Goal: Communication & Community: Answer question/provide support

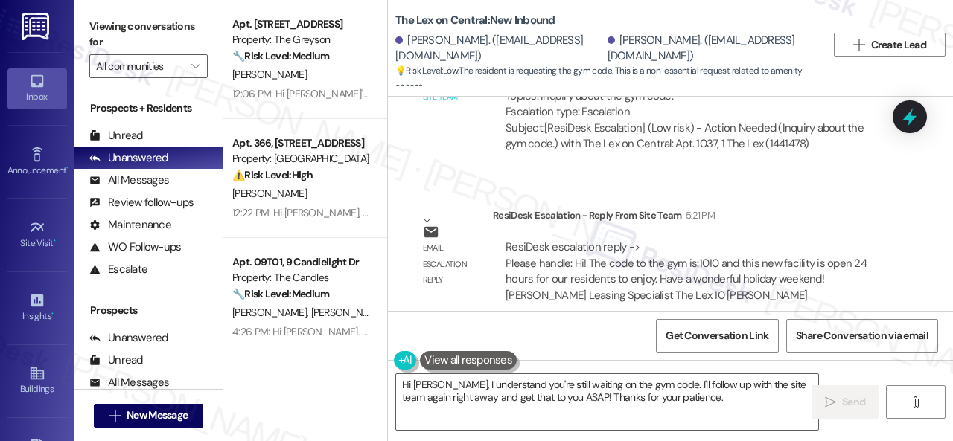
scroll to position [4, 0]
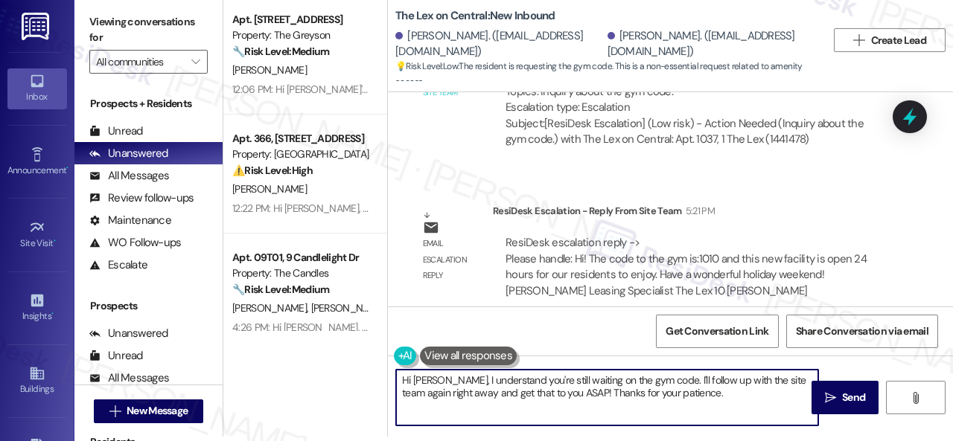
drag, startPoint x: 400, startPoint y: 380, endPoint x: 734, endPoint y: 403, distance: 334.3
click at [746, 406] on textarea "Hi Brian, I understand you're still waiting on the gym code. I'll follow up wit…" at bounding box center [607, 398] width 422 height 56
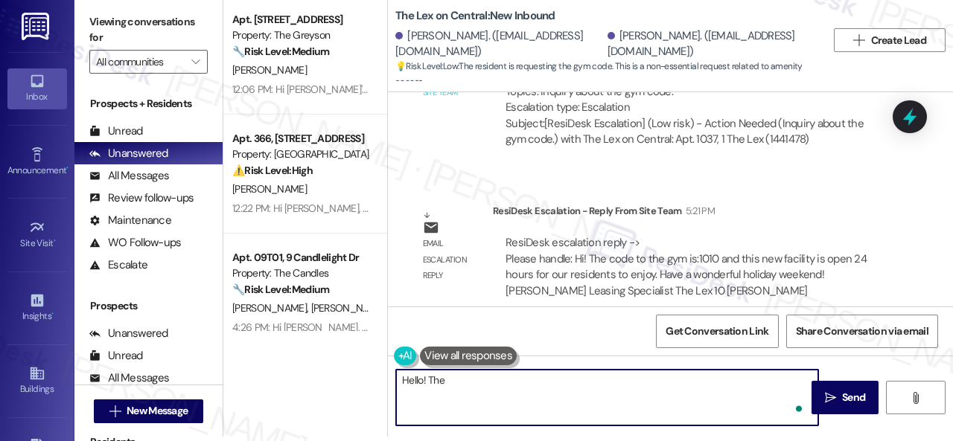
paste textarea "code to the gym is:1010 and this new facility is open 24 hours for our resident…"
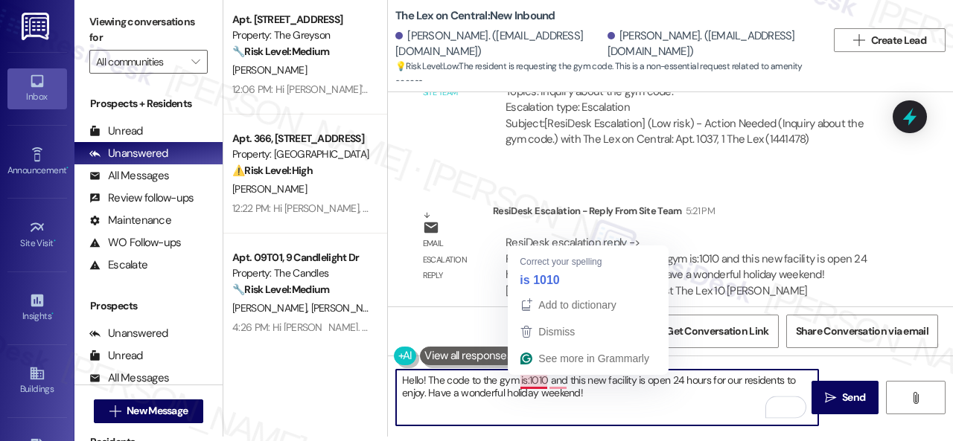
click at [528, 383] on textarea "Hello! The code to the gym is:1010 and this new facility is open 24 hours for o…" at bounding box center [607, 398] width 422 height 56
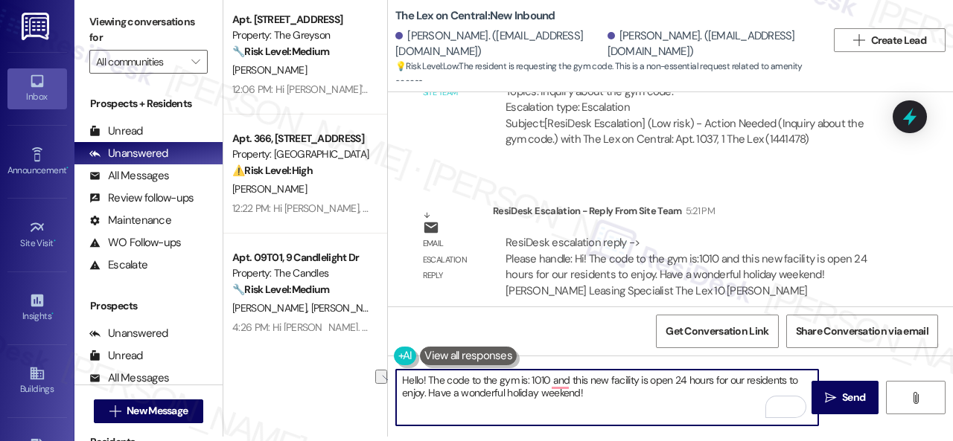
drag, startPoint x: 552, startPoint y: 379, endPoint x: 584, endPoint y: 380, distance: 31.3
click at [584, 380] on textarea "Hello! The code to the gym is: 1010 and this new facility is open 24 hours for …" at bounding box center [607, 398] width 422 height 56
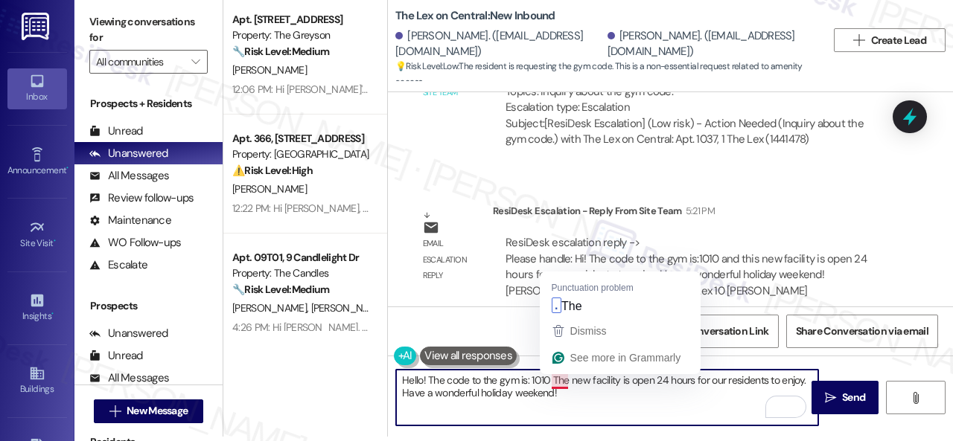
click at [563, 383] on textarea "Hello! The code to the gym is: 1010 The new facility is open 24 hours for our r…" at bounding box center [607, 398] width 422 height 56
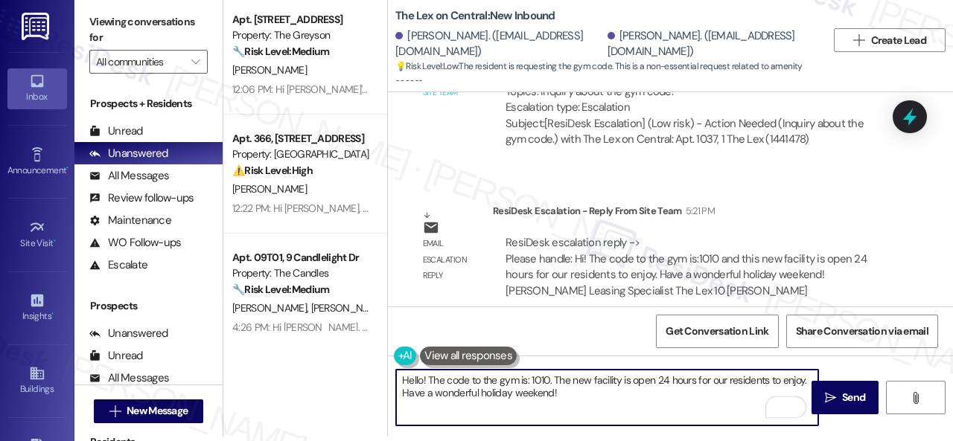
click at [716, 385] on textarea "Hello! The code to the gym is: 1010. The new facility is open 24 hours for our …" at bounding box center [607, 398] width 422 height 56
click at [787, 383] on textarea "Hello! The code to the gym is: 1010. The new facility is open 24 hours for resi…" at bounding box center [607, 398] width 422 height 56
click at [619, 392] on textarea "Hello! The code to the gym is: 1010. The new facility is open 24 hours for resi…" at bounding box center [607, 398] width 422 height 56
type textarea "Hello! The code to the gym is: 1010. The new facility is open 24 hours for resi…"
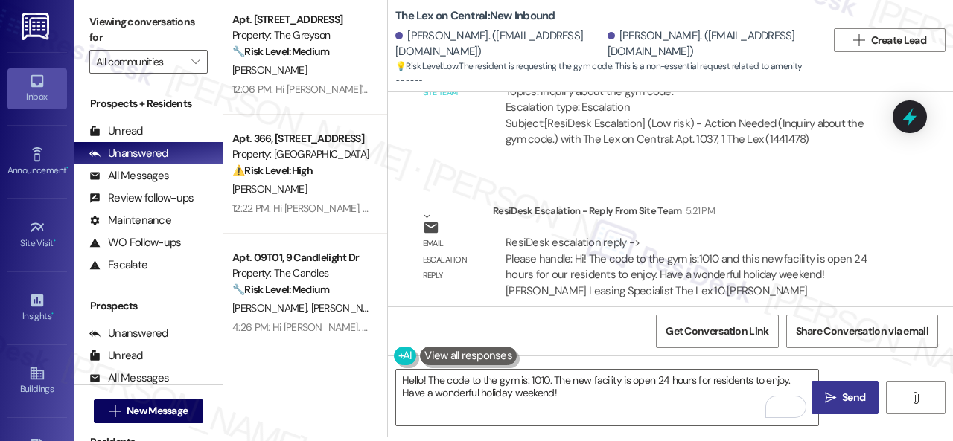
click at [825, 387] on button " Send" at bounding box center [844, 397] width 67 height 33
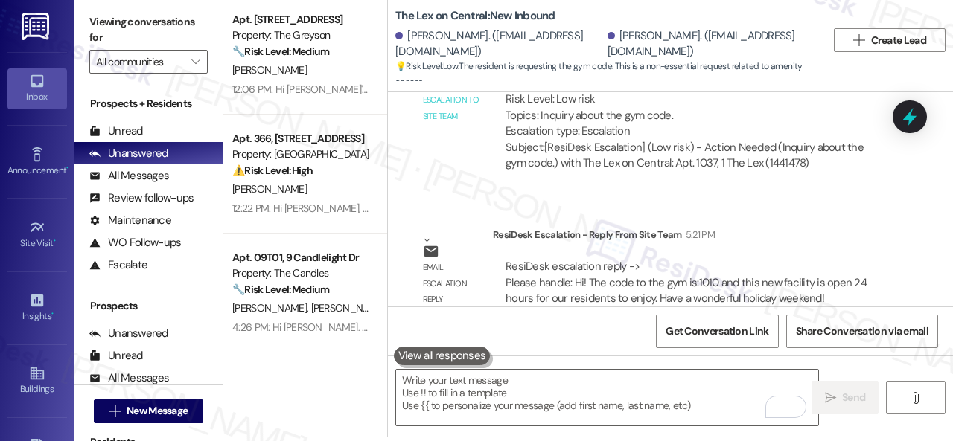
scroll to position [1191, 0]
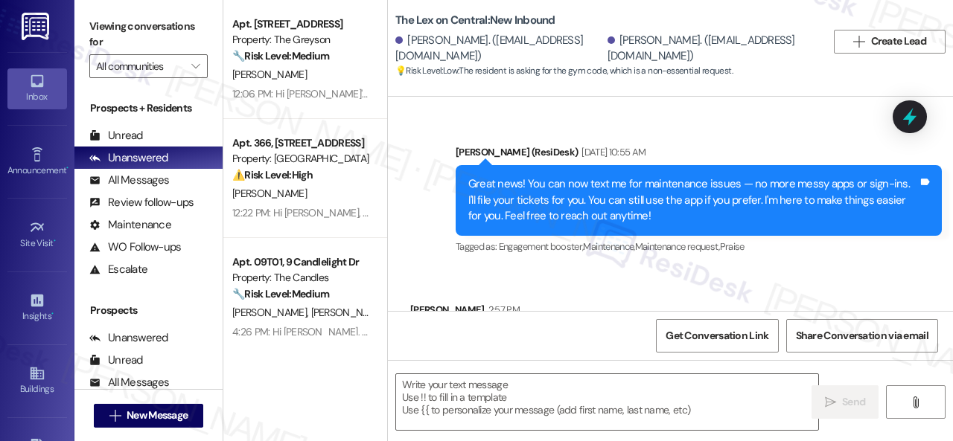
type textarea "Fetching suggested responses. Please feel free to read through the conversation…"
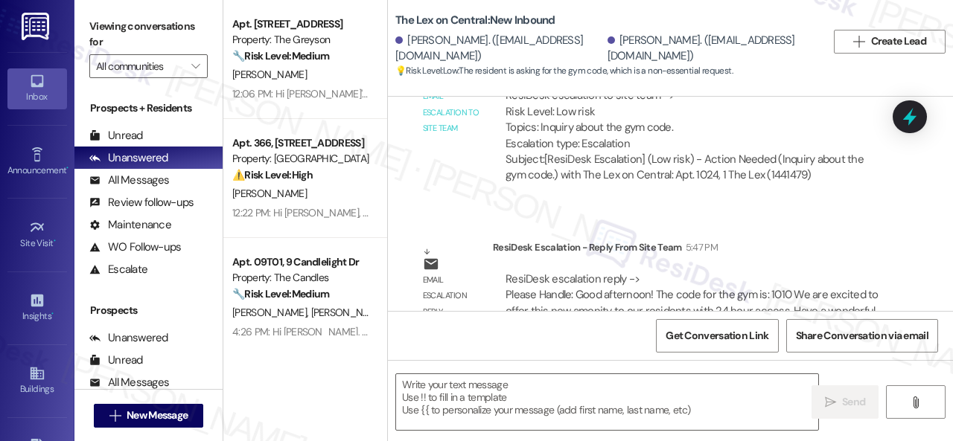
scroll to position [747, 0]
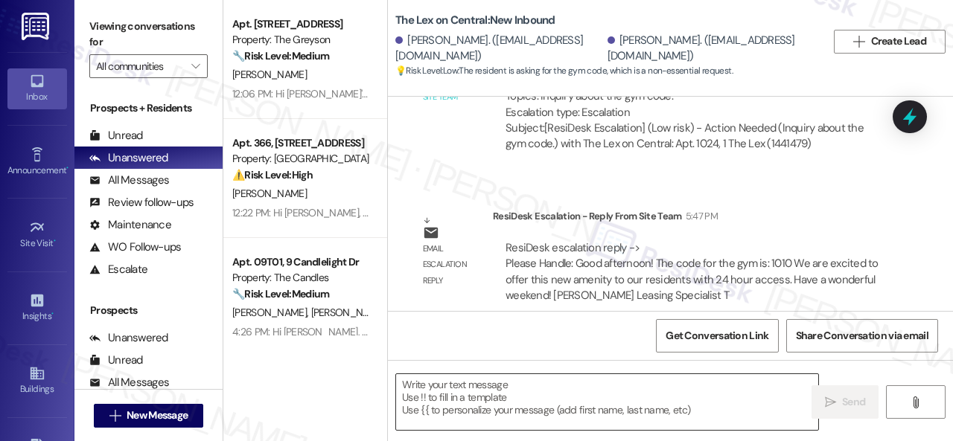
click at [488, 386] on textarea at bounding box center [607, 402] width 422 height 56
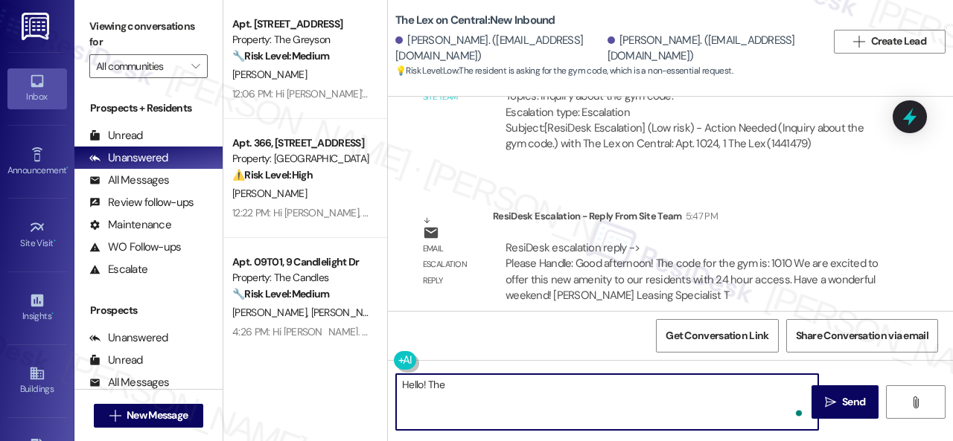
paste textarea "code to the gym is:1010 and this new facility is open 24 hours for our resident…"
type textarea "Hello! The code to the gym is:1010 and this new facility is open 24 hours for o…"
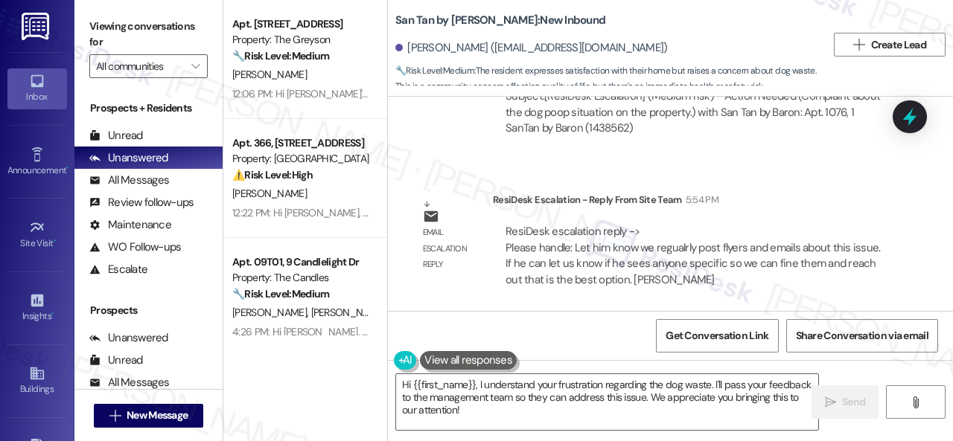
scroll to position [4, 0]
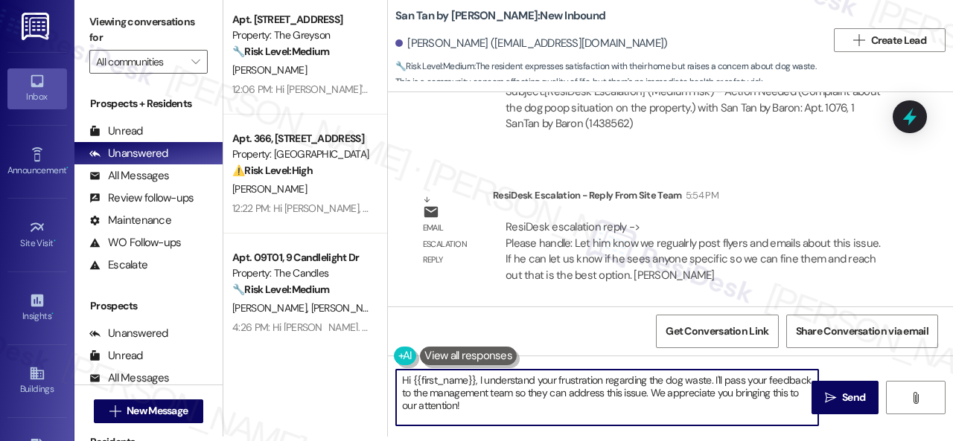
drag, startPoint x: 478, startPoint y: 380, endPoint x: 493, endPoint y: 413, distance: 36.3
click at [493, 413] on textarea "Hi {{first_name}}, I understand your frustration regarding the dog waste. I'll …" at bounding box center [607, 398] width 422 height 56
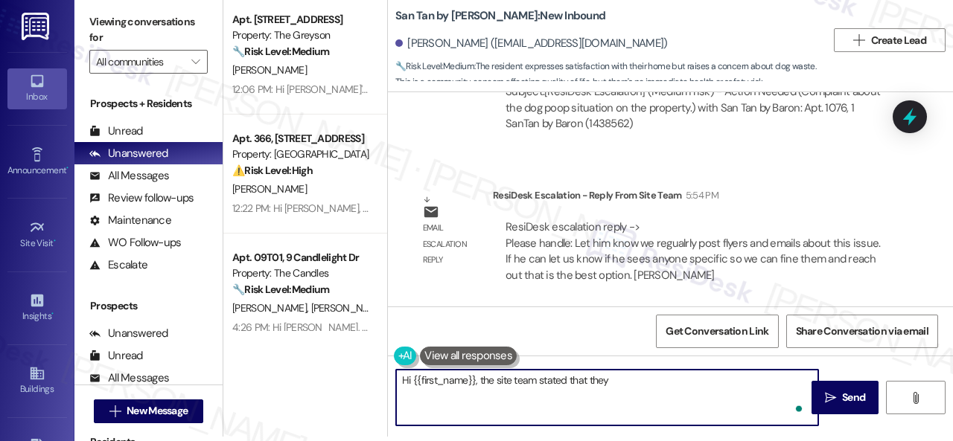
paste textarea "regualrly post flyers and emails about this issue. If he can let us know if he …"
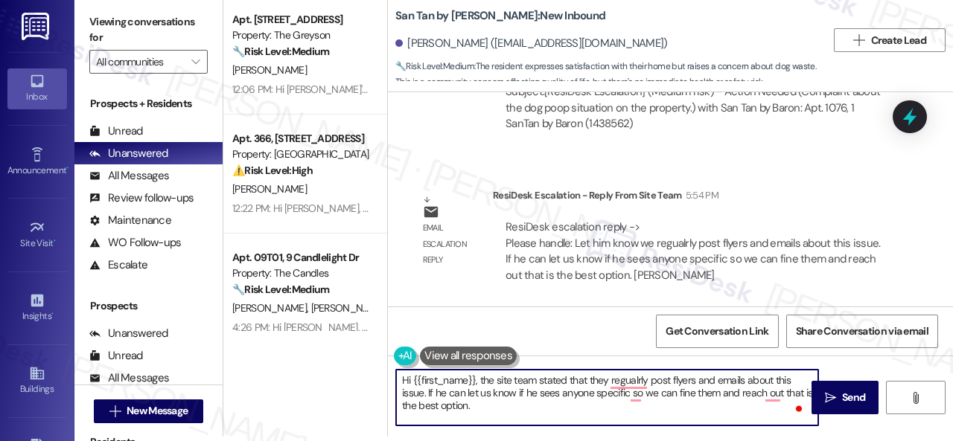
click at [788, 377] on textarea "Hi {{first_name}}, the site team stated that they regualrly post flyers and ema…" at bounding box center [607, 398] width 422 height 56
click at [435, 391] on textarea "Hi {{first_name}}, the site team stated that they regularly post flyers and ema…" at bounding box center [607, 398] width 422 height 56
drag, startPoint x: 521, startPoint y: 392, endPoint x: 590, endPoint y: 391, distance: 69.2
click at [590, 391] on textarea "Hi {{first_name}}, the site team stated that they regularly post flyers and ema…" at bounding box center [607, 398] width 422 height 56
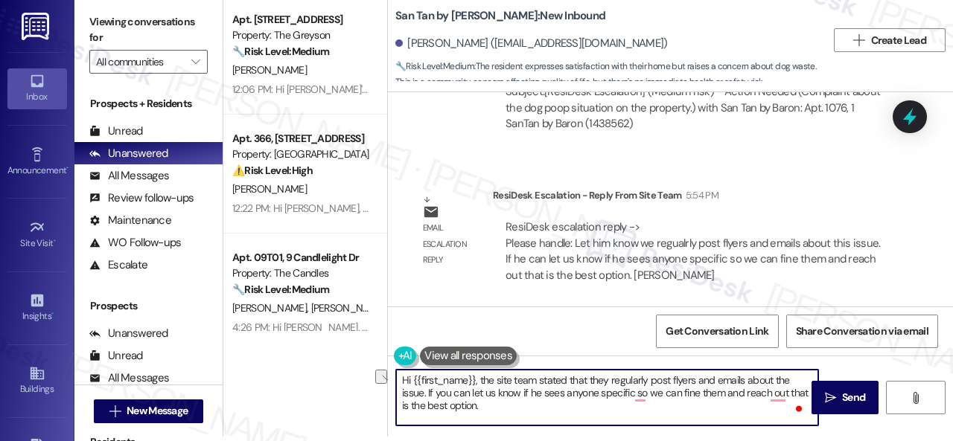
click at [590, 391] on textarea "Hi {{first_name}}, the site team stated that they regularly post flyers and ema…" at bounding box center [607, 398] width 422 height 56
click at [531, 389] on textarea "Hi {{first_name}}, the site team stated that they regularly post flyers and ema…" at bounding box center [607, 398] width 422 height 56
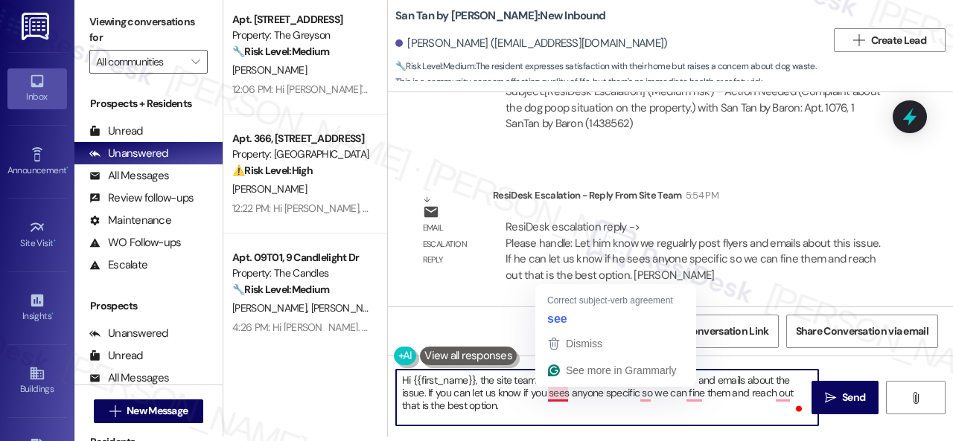
click at [560, 394] on textarea "Hi {{first_name}}, the site team stated that they regularly post flyers and ema…" at bounding box center [607, 398] width 422 height 56
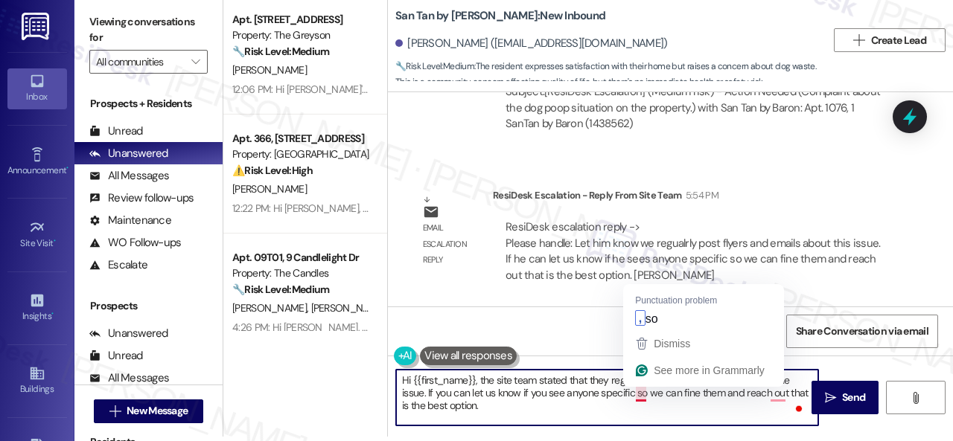
click at [643, 396] on textarea "Hi {{first_name}}, the site team stated that they regularly post flyers and ema…" at bounding box center [607, 398] width 422 height 56
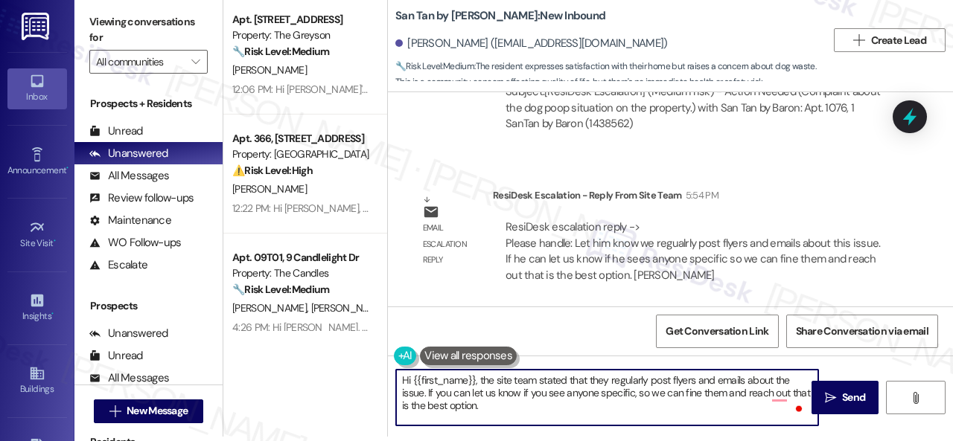
click at [656, 394] on textarea "Hi {{first_name}}, the site team stated that they regularly post flyers and ema…" at bounding box center [607, 398] width 422 height 56
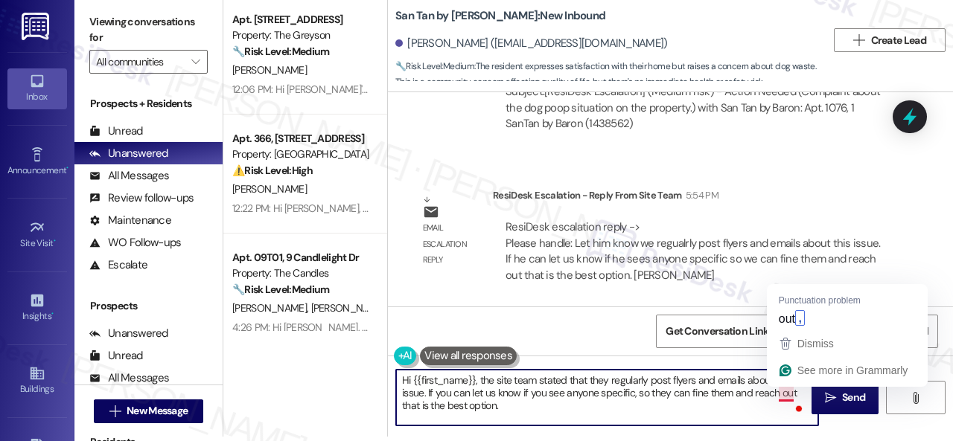
click at [782, 392] on textarea "Hi {{first_name}}, the site team stated that they regularly post flyers and ema…" at bounding box center [607, 398] width 422 height 56
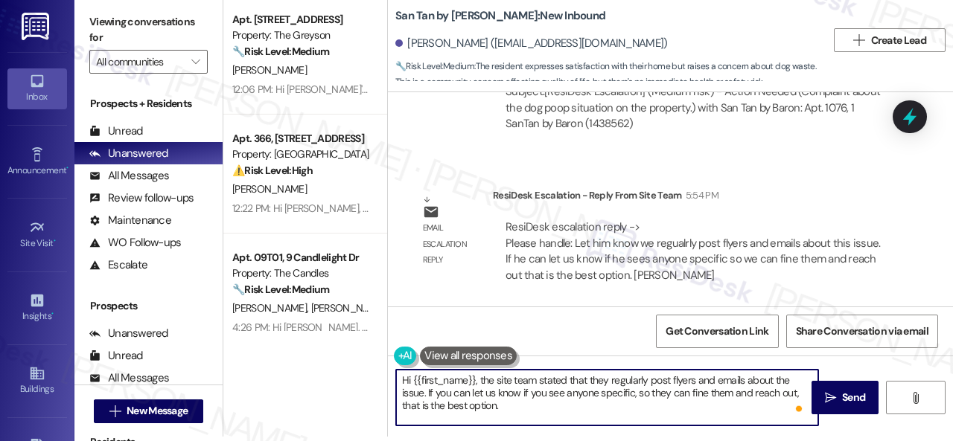
click at [540, 397] on textarea "Hi {{first_name}}, the site team stated that they regularly post flyers and ema…" at bounding box center [607, 398] width 422 height 56
click at [552, 409] on textarea "Hi {{first_name}}, the site team stated that they regularly post flyers and ema…" at bounding box center [607, 398] width 422 height 56
type textarea "Hi {{first_name}}, the site team stated that they regularly post flyers and ema…"
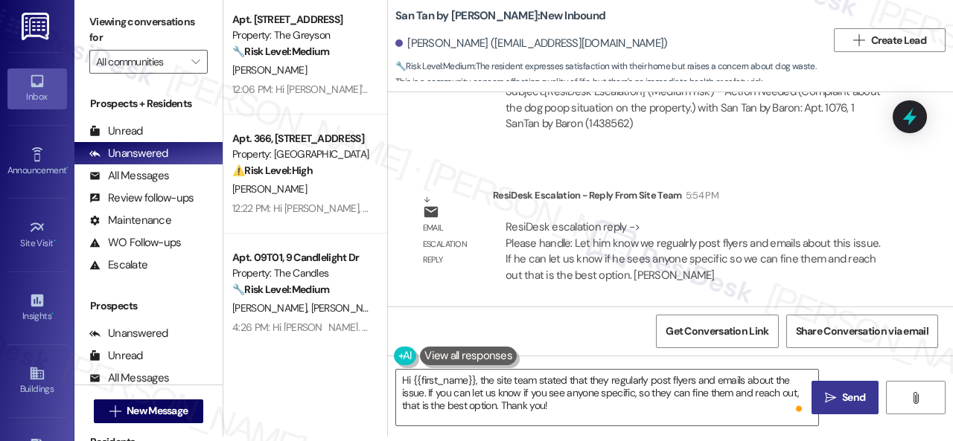
click at [828, 400] on icon "" at bounding box center [830, 398] width 11 height 12
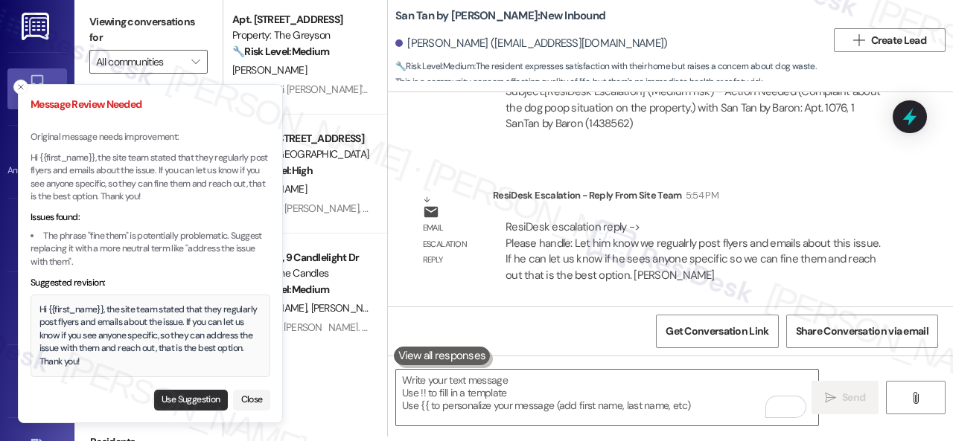
click at [164, 405] on button "Use Suggestion" at bounding box center [191, 400] width 74 height 21
type textarea "Hi {{first_name}}, the site team stated that they regularly post flyers and ema…"
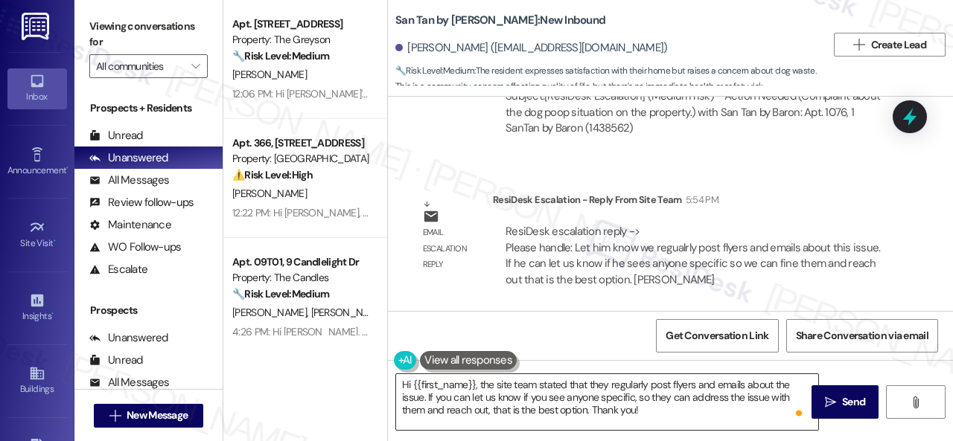
scroll to position [0, 0]
click at [844, 405] on span "Send" at bounding box center [853, 403] width 23 height 16
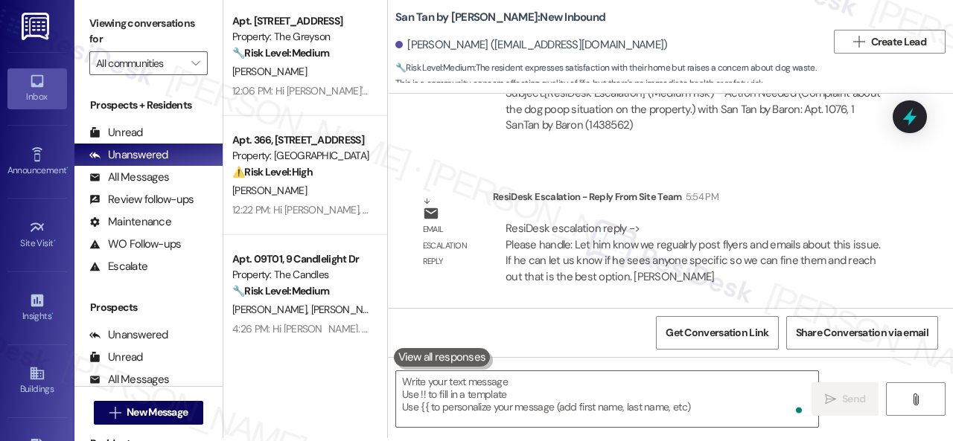
scroll to position [4, 0]
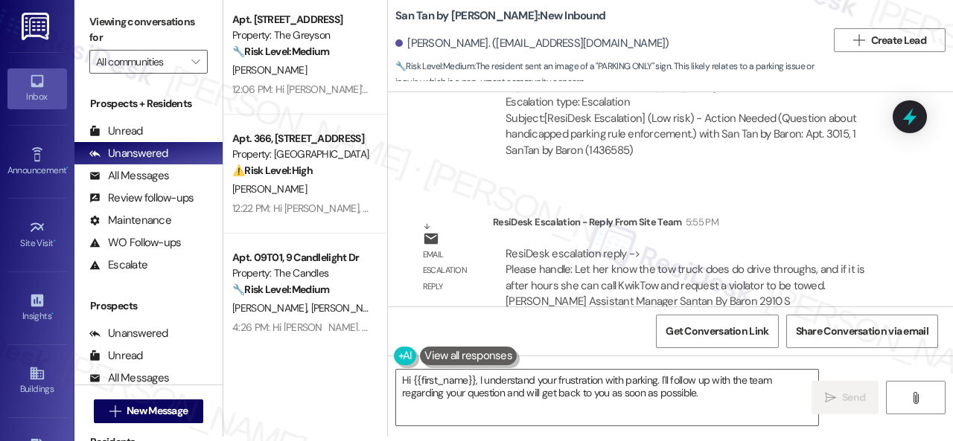
scroll to position [4670, 0]
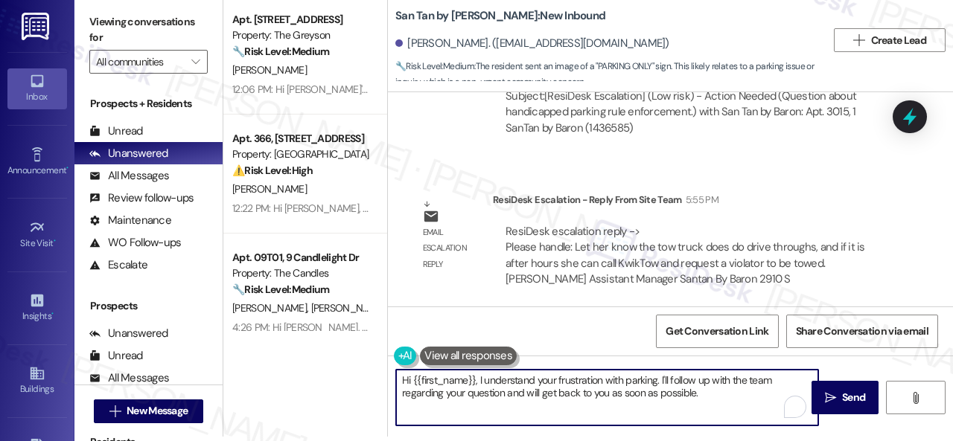
drag, startPoint x: 412, startPoint y: 380, endPoint x: 709, endPoint y: 400, distance: 297.7
click at [709, 400] on textarea "Hi {{first_name}}, I understand your frustration with parking. I'll follow up w…" at bounding box center [607, 398] width 422 height 56
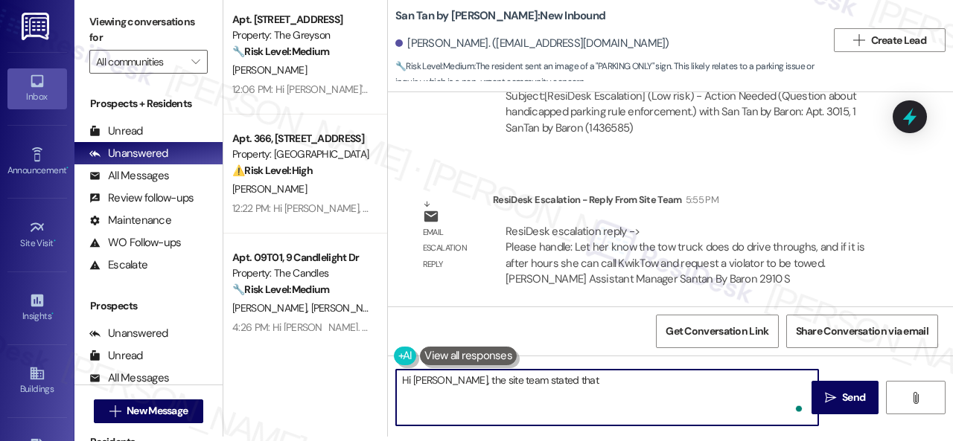
paste textarea "tow truck does do drive throughs, and if it is after hours she can call KwikTow…"
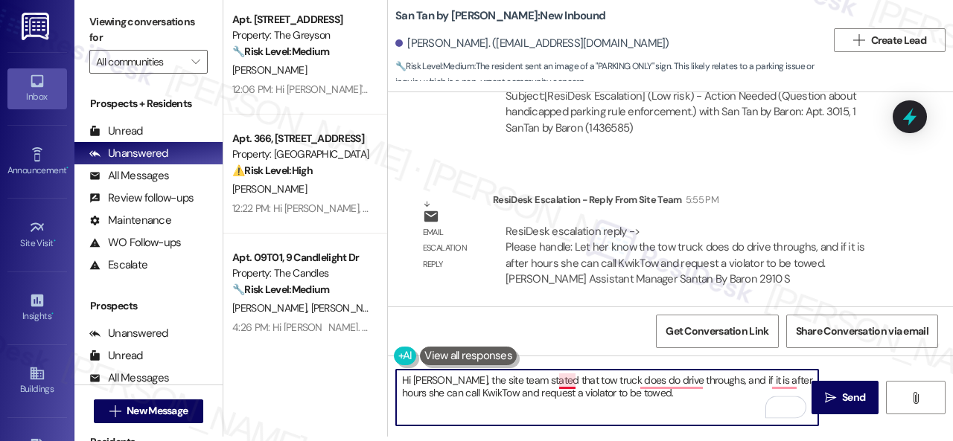
click at [561, 380] on textarea "Hi Carolyn, the site team stated that tow truck does do drive throughs, and if …" at bounding box center [607, 398] width 422 height 56
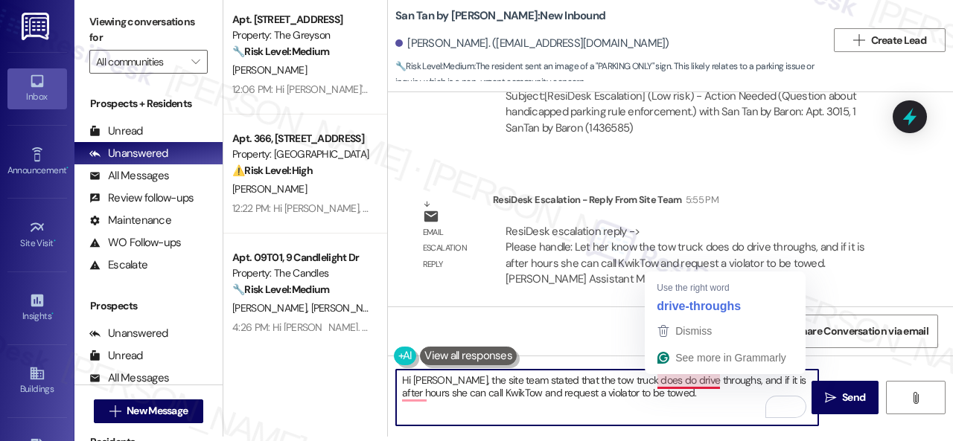
click at [682, 382] on textarea "Hi Carolyn, the site team stated that the tow truck does do drive throughs, and…" at bounding box center [607, 398] width 422 height 56
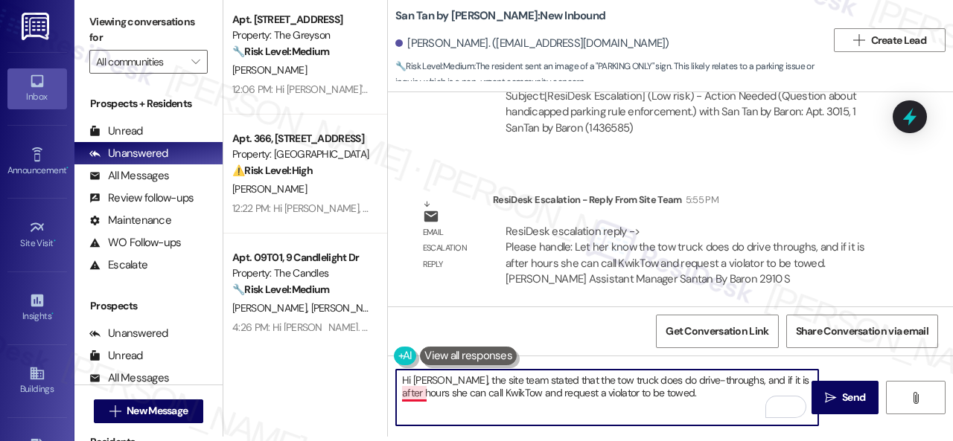
click at [415, 397] on textarea "Hi Carolyn, the site team stated that the tow truck does do drive-throughs, and…" at bounding box center [607, 398] width 422 height 56
click at [438, 392] on textarea "Hi Carolyn, the site team stated that the tow truck does do drive-throughs, and…" at bounding box center [607, 398] width 422 height 56
click at [688, 393] on textarea "Hi Carolyn, the site team stated that the tow truck does do drive-throughs, and…" at bounding box center [607, 398] width 422 height 56
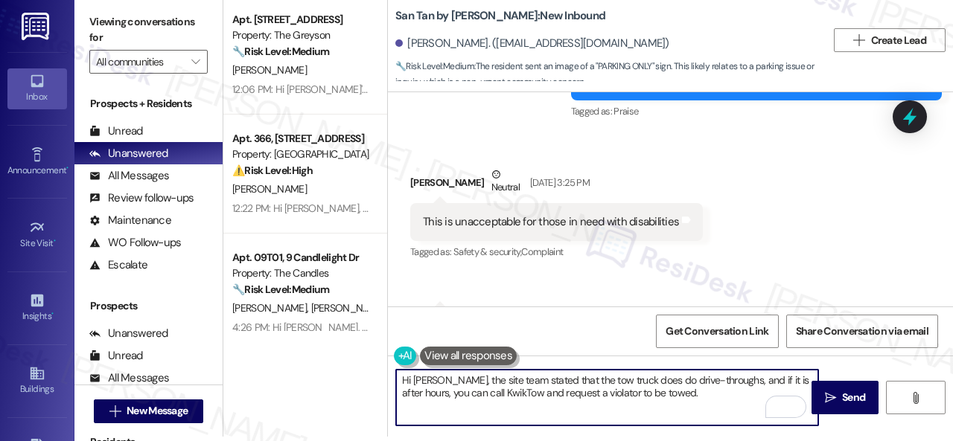
scroll to position [1469, 0]
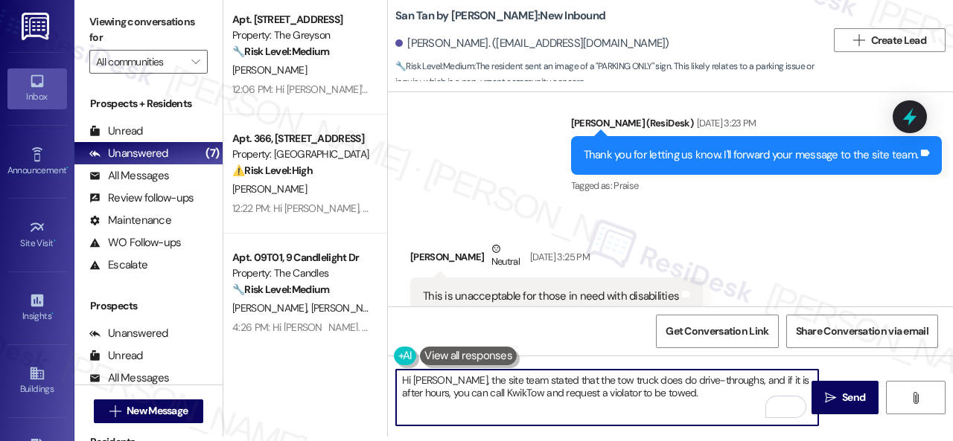
click at [520, 391] on textarea "Hi Carolyn, the site team stated that the tow truck does do drive-throughs, and…" at bounding box center [607, 398] width 422 height 56
paste textarea "623-444-1020"
click at [756, 395] on textarea "Hi Carolyn, the site team stated that the tow truck does do drive-throughs, and…" at bounding box center [607, 398] width 422 height 56
type textarea "Hi Carolyn, the site team stated that the tow truck does do drive-throughs, and…"
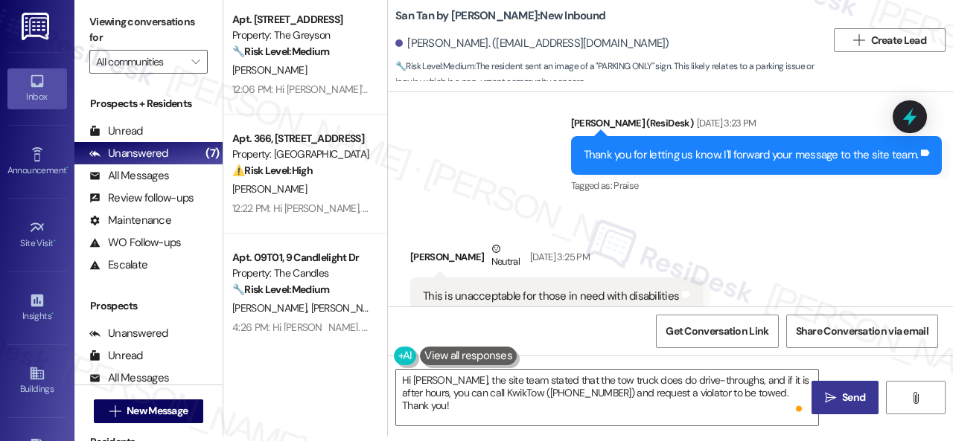
click at [842, 396] on span "Send" at bounding box center [853, 398] width 23 height 16
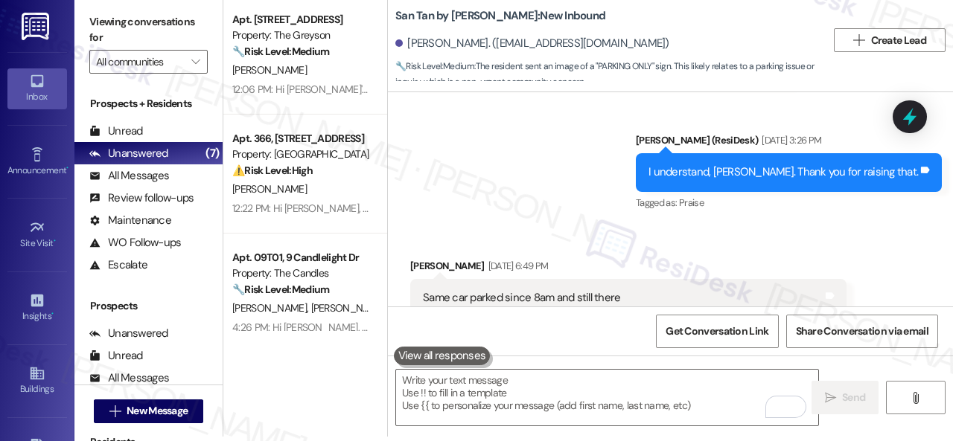
scroll to position [2288, 0]
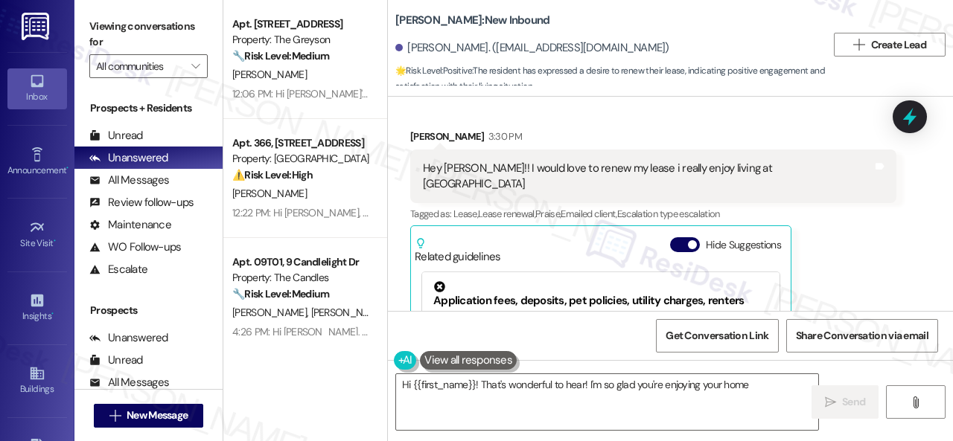
scroll to position [152, 0]
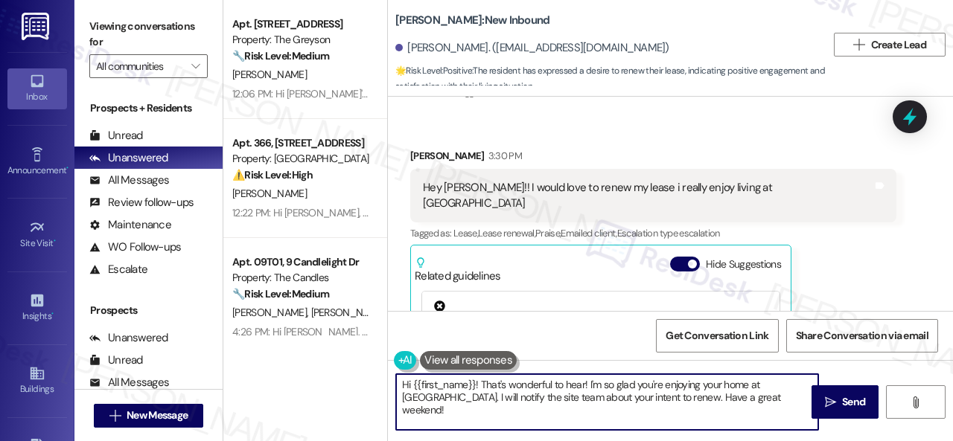
drag, startPoint x: 491, startPoint y: 383, endPoint x: 776, endPoint y: 395, distance: 284.6
click at [776, 395] on textarea "Hi {{first_name}}! That's wonderful to hear! I'm so glad you're enjoying your h…" at bounding box center [607, 402] width 422 height 56
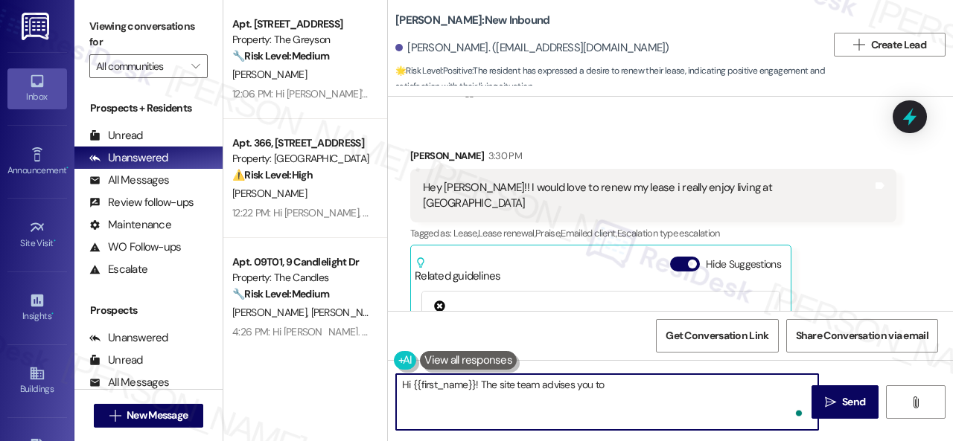
paste textarea "choose a renewal option in the resident portal."
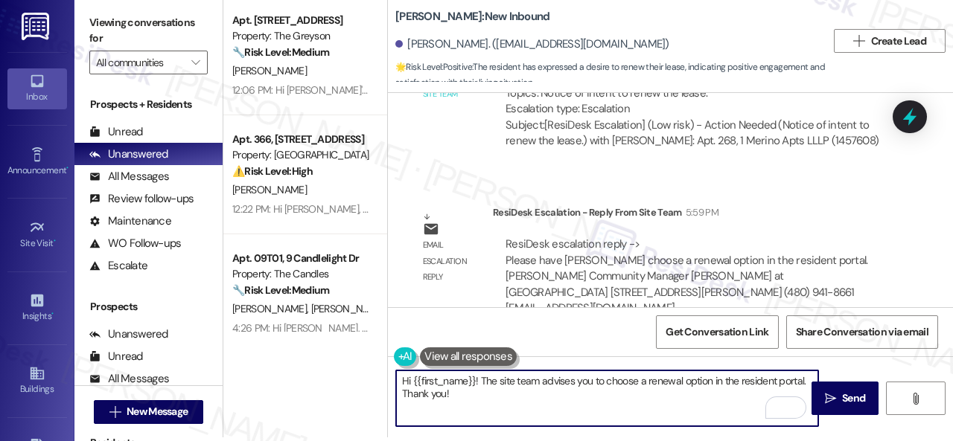
scroll to position [4, 0]
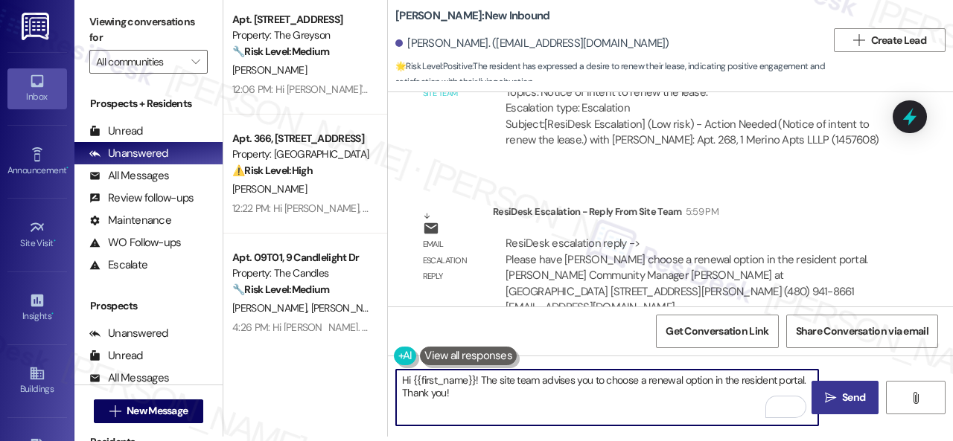
type textarea "Hi {{first_name}}! The site team advises you to choose a renewal option in the …"
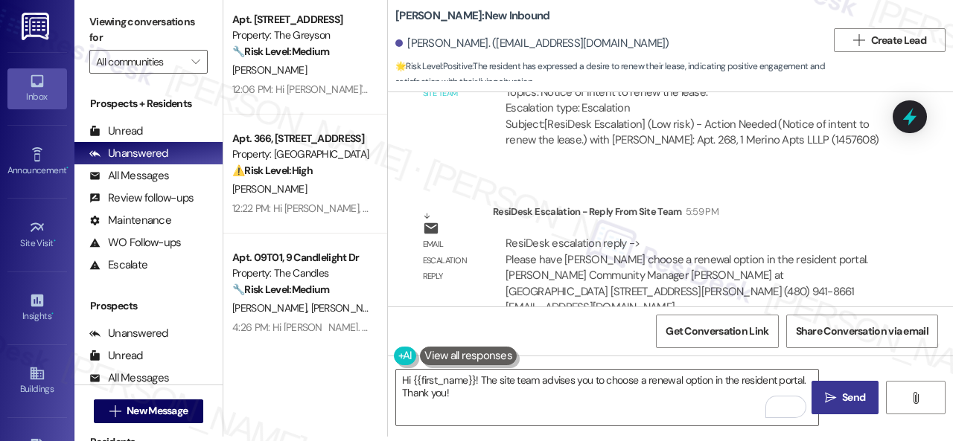
click at [842, 395] on span "Send" at bounding box center [853, 398] width 23 height 16
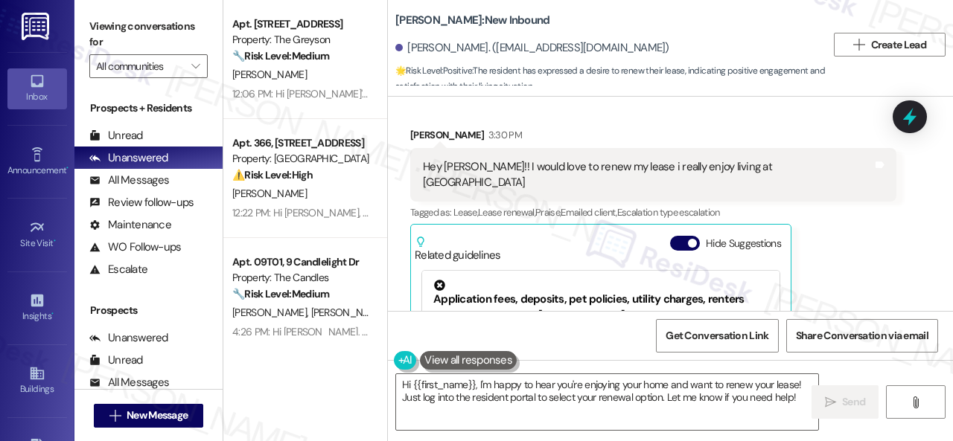
scroll to position [101, 0]
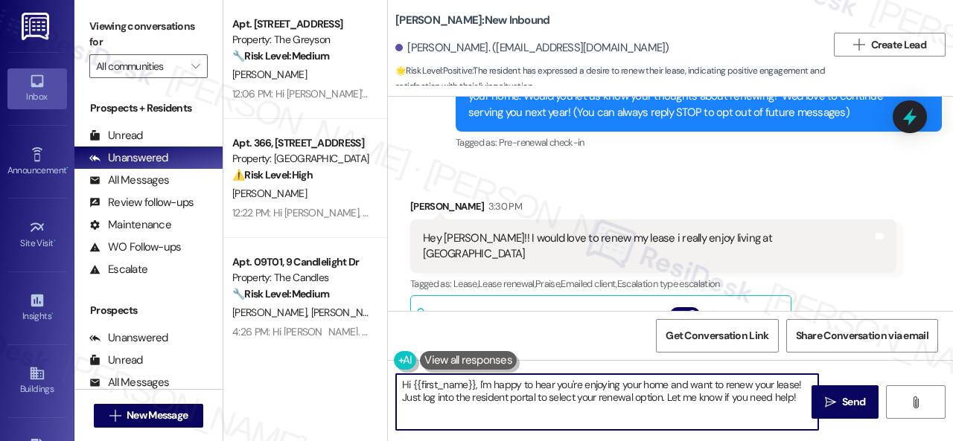
drag, startPoint x: 398, startPoint y: 383, endPoint x: 950, endPoint y: 470, distance: 558.4
click at [950, 441] on html "Inbox Go to Inbox Announcement • Send A Text Announcement Site Visit • Go to Si…" at bounding box center [476, 220] width 953 height 441
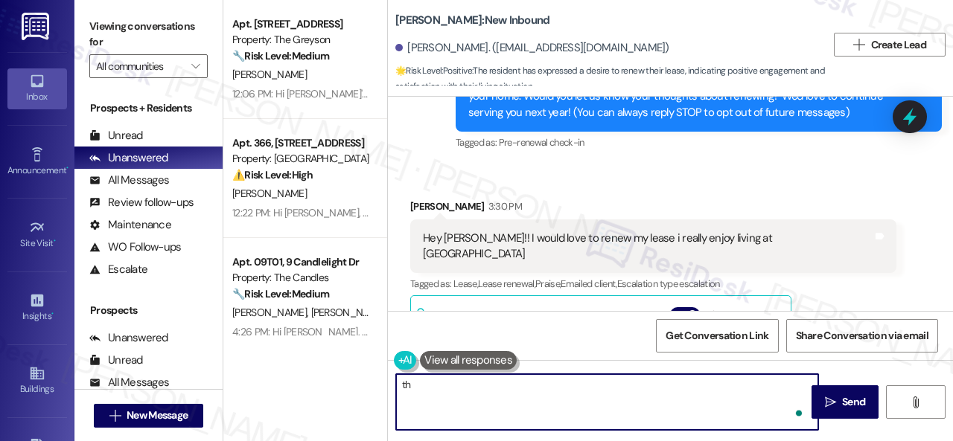
type textarea "t"
paste textarea "lease ends in December, we'll send his renewal out end of Sept or beginning of …"
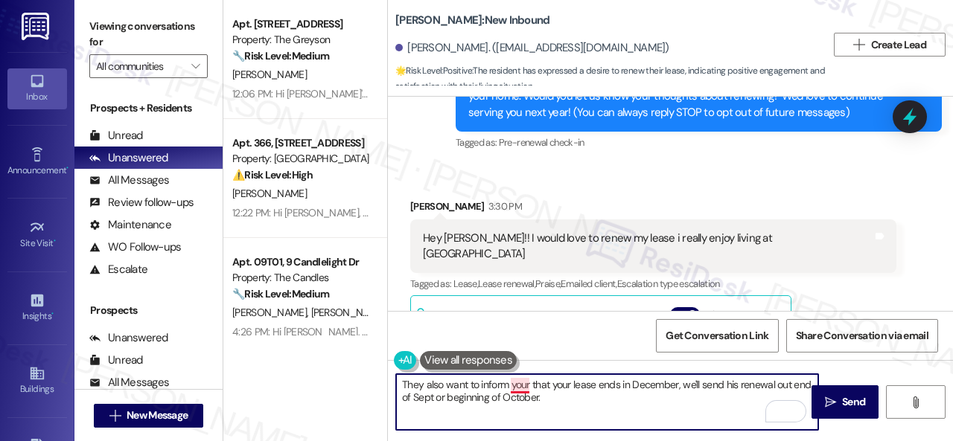
click at [517, 385] on textarea "They also want to inform your that your lease ends in December, we'll send his …" at bounding box center [607, 402] width 422 height 56
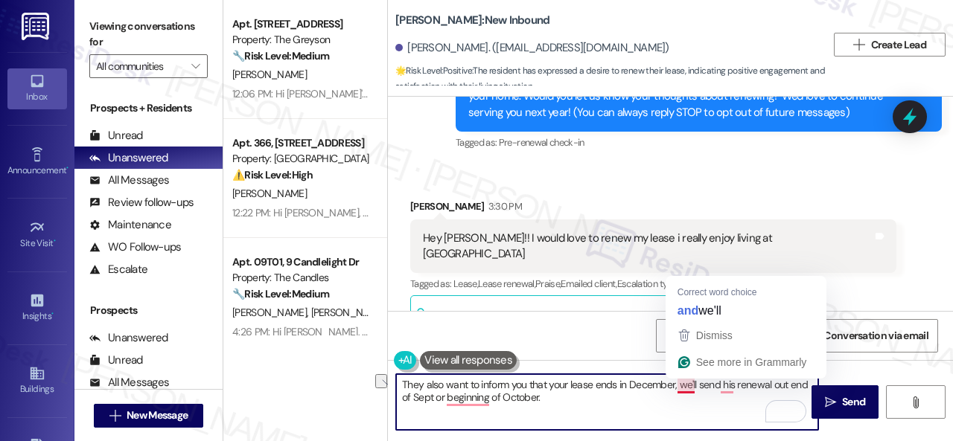
drag, startPoint x: 672, startPoint y: 386, endPoint x: 697, endPoint y: 383, distance: 25.5
click at [697, 383] on textarea "They also want to inform you that your lease ends in December, we'll send his r…" at bounding box center [607, 402] width 422 height 56
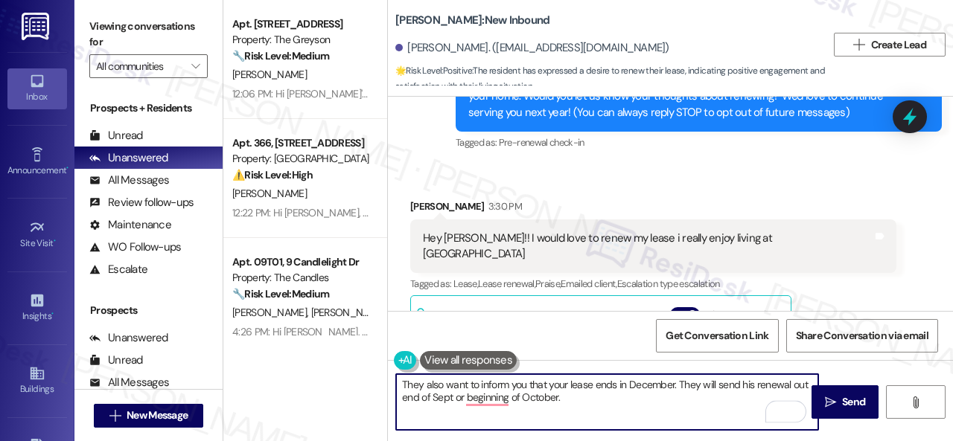
click at [744, 385] on textarea "They also want to inform you that your lease ends in December. They will send h…" at bounding box center [607, 402] width 422 height 56
click at [470, 400] on textarea "They also want to inform you that your lease ends in December. They will send y…" at bounding box center [607, 402] width 422 height 56
click at [613, 398] on textarea "They also want to inform you that your lease ends in December. They will send y…" at bounding box center [607, 402] width 422 height 56
type textarea "They also want to inform you that your lease ends in December. They will send y…"
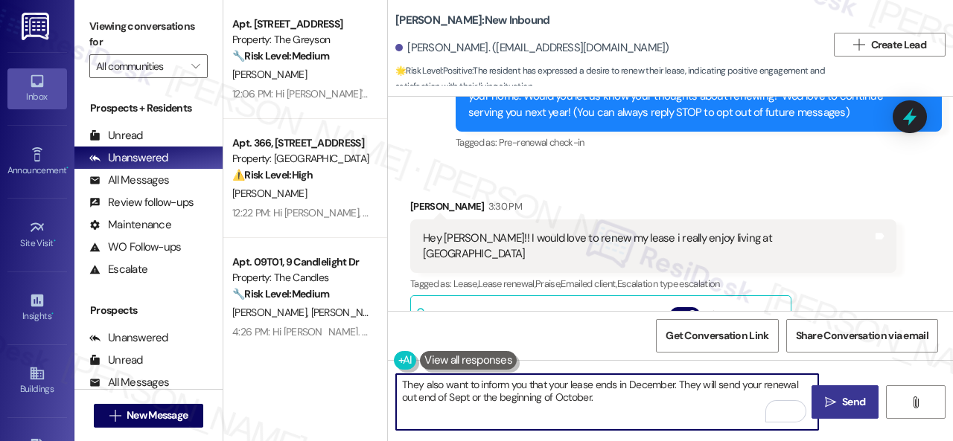
click at [843, 406] on span "Send" at bounding box center [853, 403] width 23 height 16
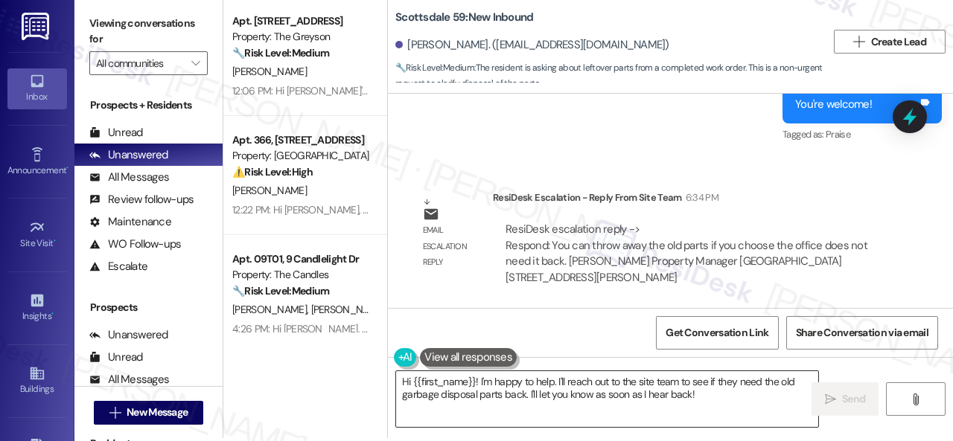
scroll to position [4, 0]
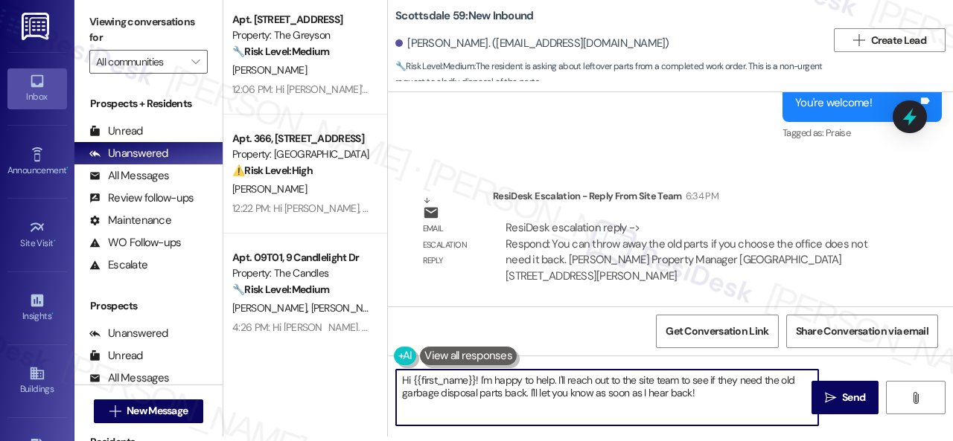
drag, startPoint x: 479, startPoint y: 377, endPoint x: 692, endPoint y: 415, distance: 216.8
click at [704, 415] on textarea "Hi {{first_name}}! I'm happy to help. I'll reach out to the site team to see if…" at bounding box center [607, 398] width 422 height 56
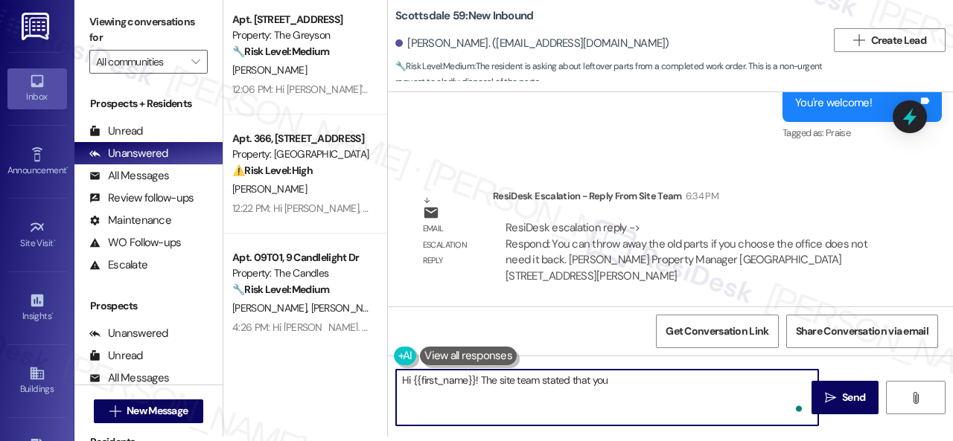
paste textarea "can throw away the old parts if you choose the office does not need it back."
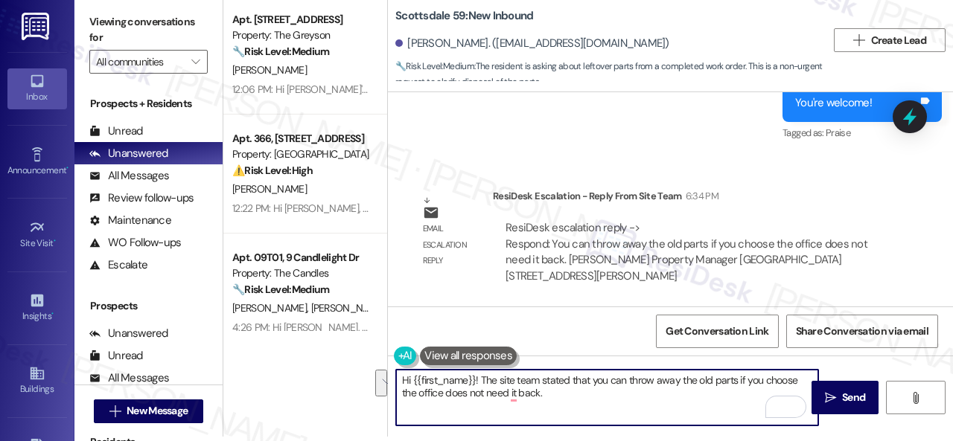
drag, startPoint x: 762, startPoint y: 382, endPoint x: 407, endPoint y: 392, distance: 355.2
click at [407, 392] on textarea "Hi {{first_name}}! The site team stated that you can throw away the old parts i…" at bounding box center [607, 398] width 422 height 56
click at [550, 398] on textarea "Hi {{first_name}}! The site team stated that you can throw away the old parts i…" at bounding box center [607, 398] width 422 height 56
type textarea "Hi {{first_name}}! The site team stated that you can throw away the old parts i…"
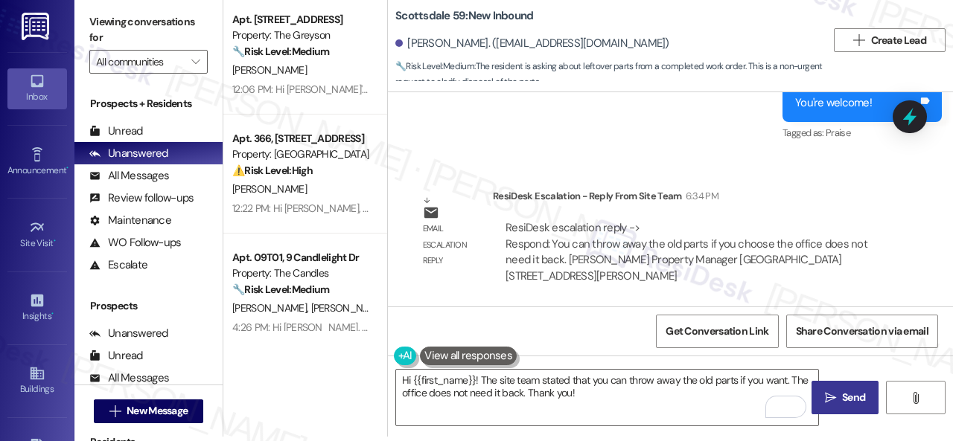
click at [846, 403] on span "Send" at bounding box center [853, 398] width 23 height 16
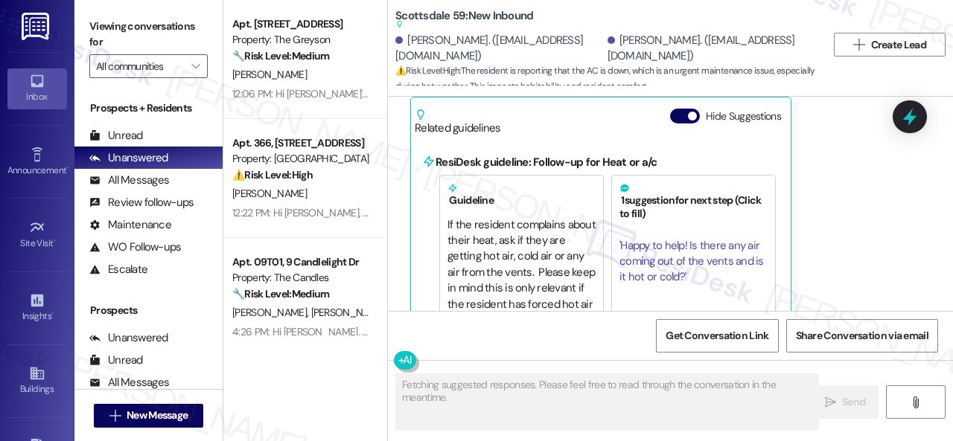
scroll to position [844, 0]
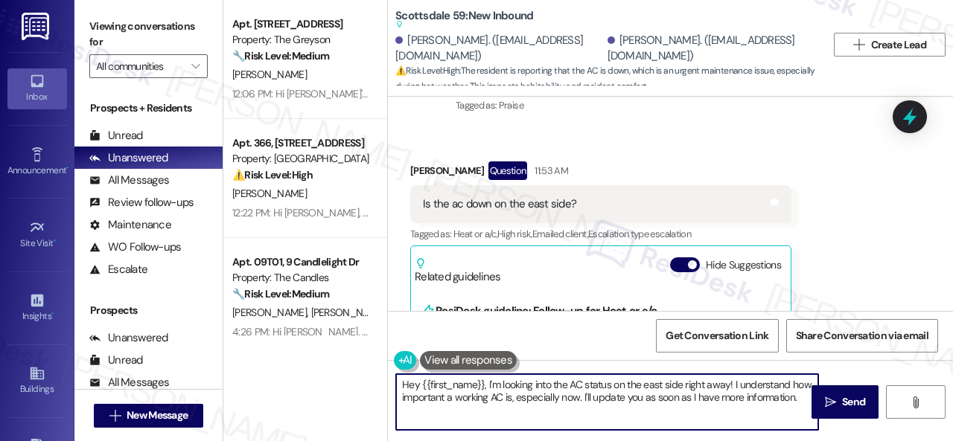
drag, startPoint x: 422, startPoint y: 386, endPoint x: 503, endPoint y: 386, distance: 81.1
click at [470, 419] on textarea "Hey {{first_name}}, I'm looking into the AC status on the east side right away!…" at bounding box center [607, 402] width 422 height 56
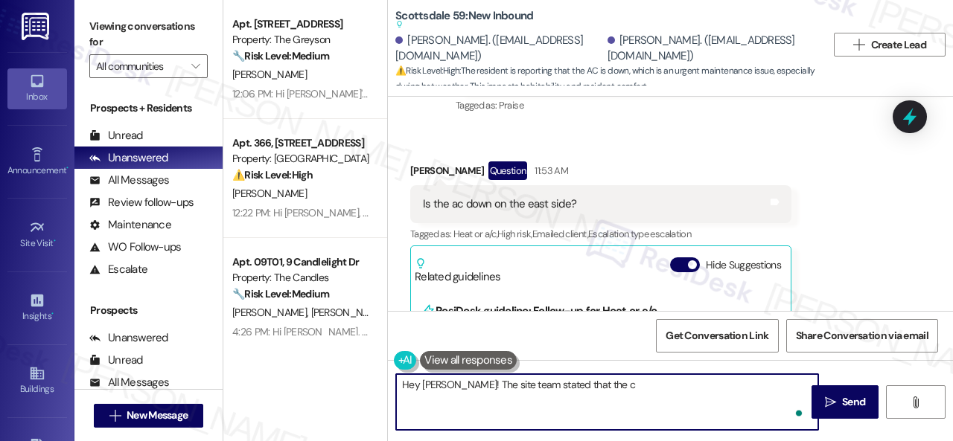
paste textarea "[PERSON_NAME] was down around 11 am but it should be back up."
click at [728, 385] on textarea "Hey [PERSON_NAME]! The site team stated that the chiller was down around 11 am …" at bounding box center [607, 402] width 422 height 56
click at [464, 395] on textarea "Hey [PERSON_NAME]! The site team stated that the chiller was down around 11 am,…" at bounding box center [607, 402] width 422 height 56
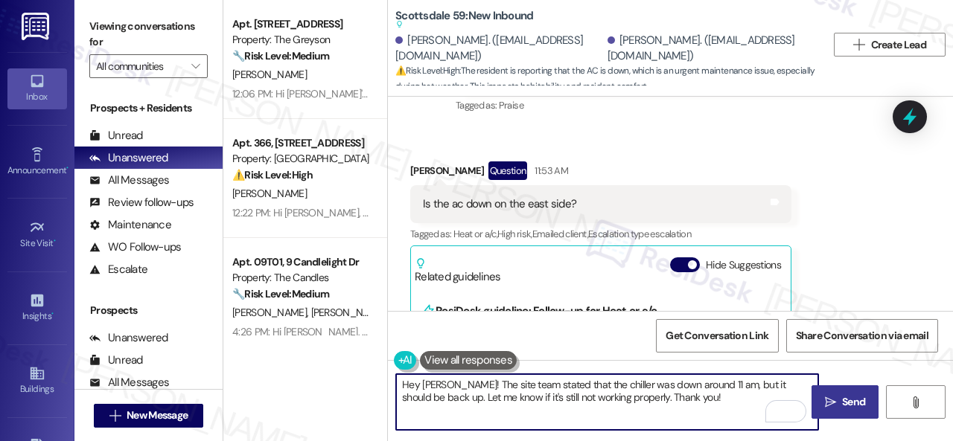
type textarea "Hey [PERSON_NAME]! The site team stated that the chiller was down around 11 am,…"
click at [842, 409] on span "Send" at bounding box center [853, 403] width 23 height 16
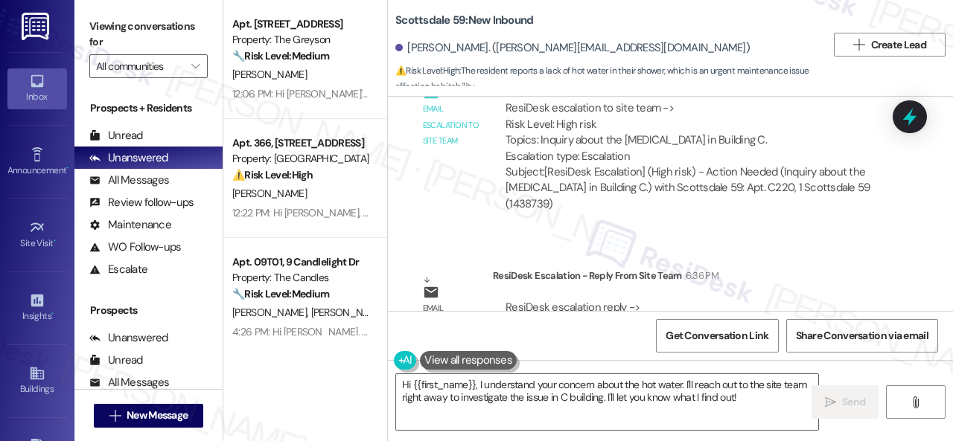
scroll to position [3704, 0]
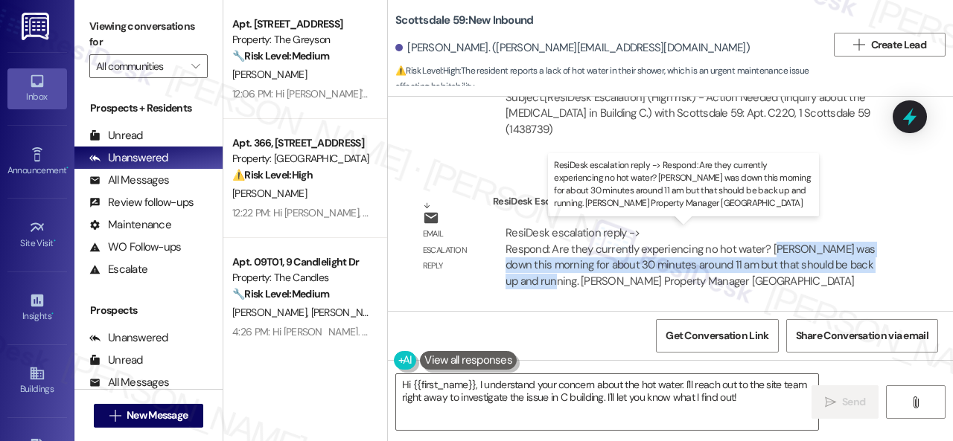
drag, startPoint x: 771, startPoint y: 248, endPoint x: 543, endPoint y: 282, distance: 230.3
click at [543, 282] on div "ResiDesk escalation reply -> Respond: Are they currently experiencing no hot wa…" at bounding box center [689, 257] width 369 height 63
copy div "[PERSON_NAME] was down this morning for about 30 minutes around 11 am but that …"
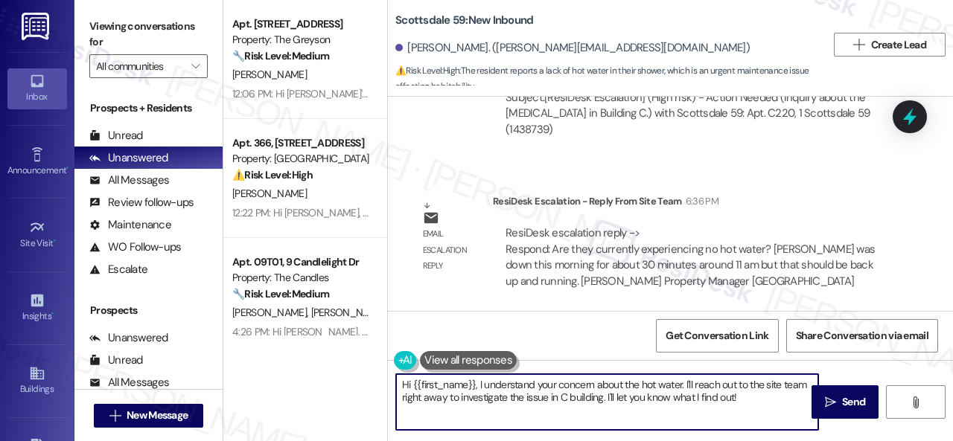
drag, startPoint x: 476, startPoint y: 383, endPoint x: 781, endPoint y: 388, distance: 304.5
click at [747, 399] on textarea "Hi {{first_name}}, I understand your concern about the hot water. I'll reach ou…" at bounding box center [607, 402] width 422 height 56
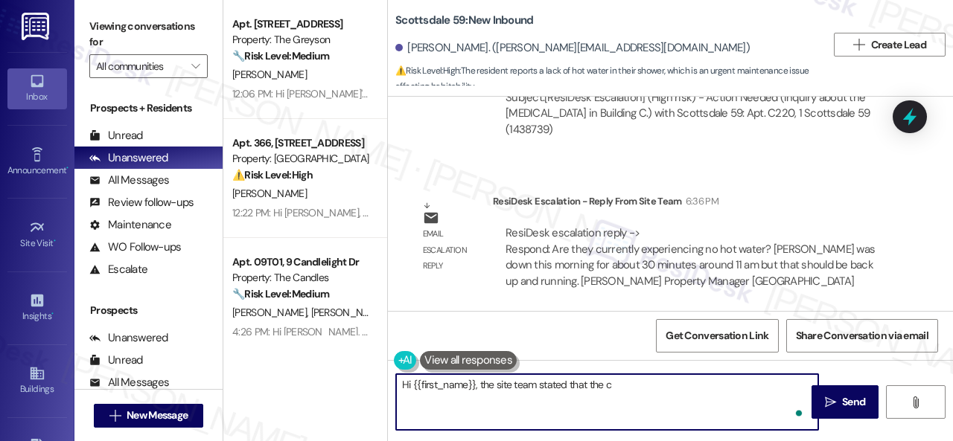
paste textarea "[PERSON_NAME] was down this morning for about 30 minutes around 11 am but that …"
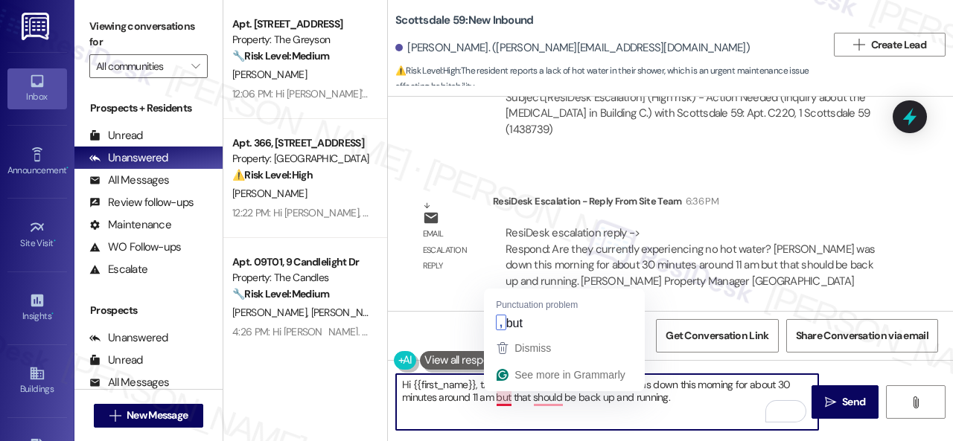
click at [497, 399] on textarea "Hi {{first_name}}, the site team stated that the chiller was down this morning …" at bounding box center [607, 402] width 422 height 56
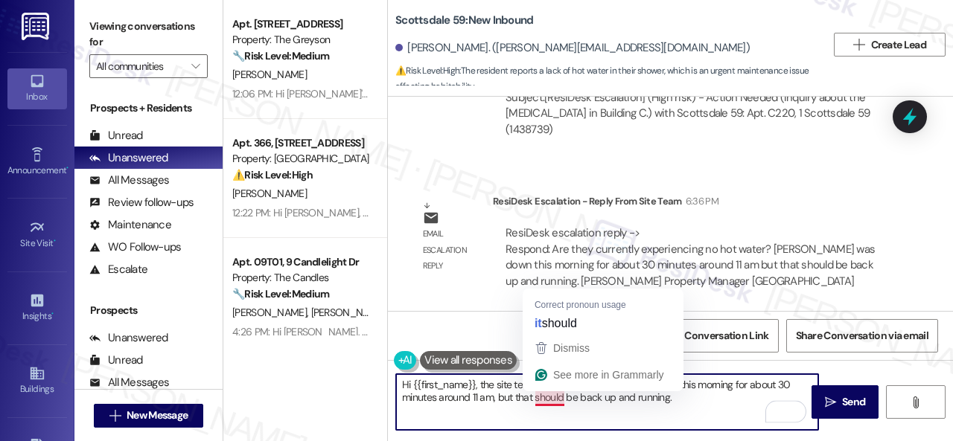
click at [554, 401] on textarea "Hi {{first_name}}, the site team stated that the chiller was down this morning …" at bounding box center [607, 402] width 422 height 56
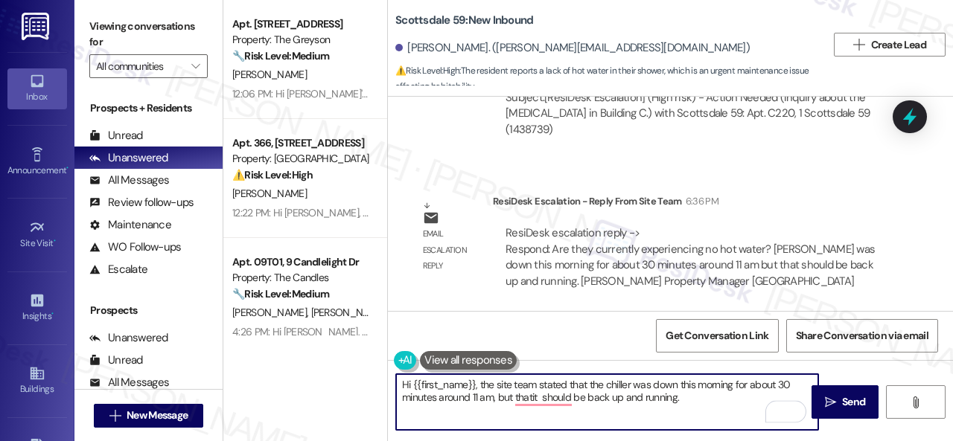
click at [525, 399] on textarea "Hi {{first_name}}, the site team stated that the chiller was down this morning …" at bounding box center [607, 402] width 422 height 56
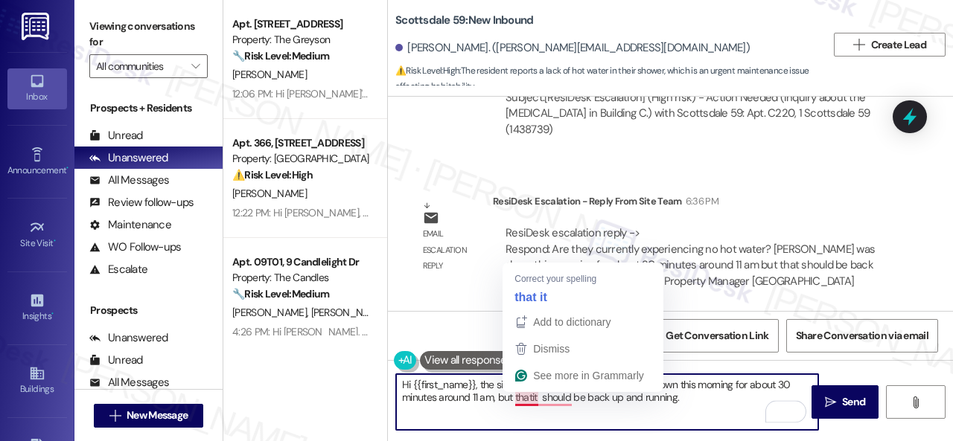
click at [533, 398] on textarea "Hi {{first_name}}, the site team stated that the chiller was down this morning …" at bounding box center [607, 402] width 422 height 56
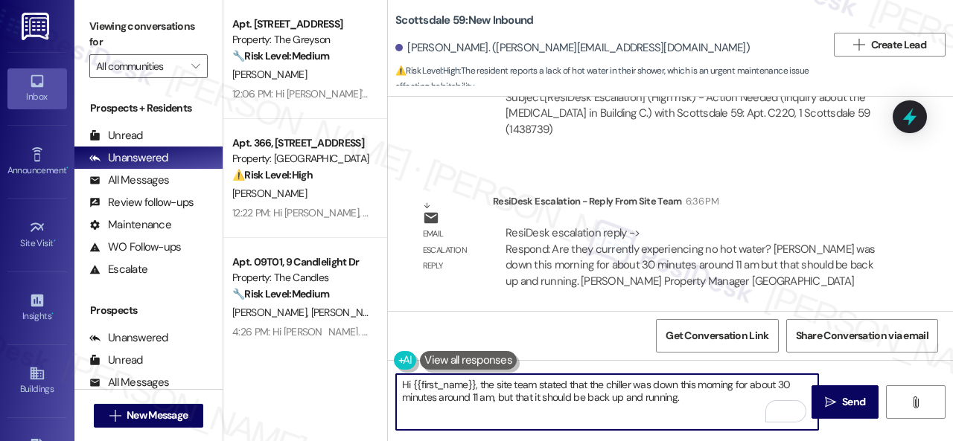
click at [520, 398] on textarea "Hi {{first_name}}, the site team stated that the chiller was down this morning …" at bounding box center [607, 402] width 422 height 56
click at [671, 397] on textarea "Hi {{first_name}}, the site team stated that the chiller was down this morning …" at bounding box center [607, 402] width 422 height 56
click at [606, 412] on textarea "Hi {{first_name}}, the site team stated that the chiller was down this morning …" at bounding box center [607, 402] width 422 height 56
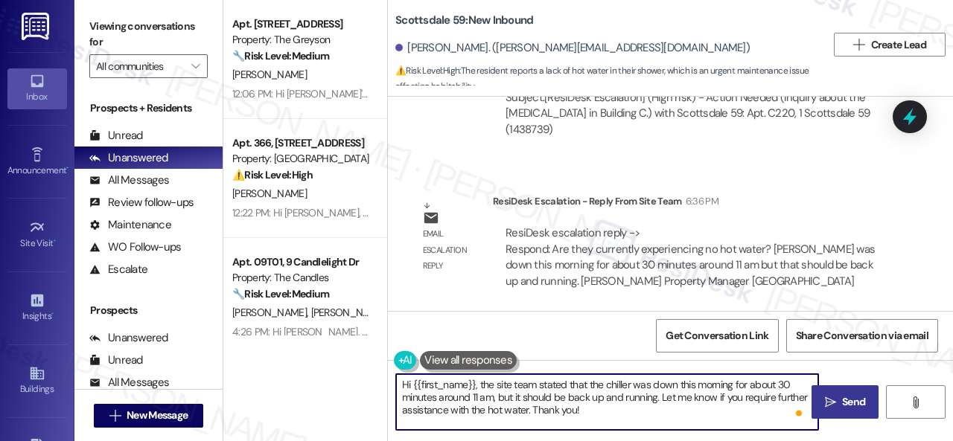
type textarea "Hi {{first_name}}, the site team stated that the chiller was down this morning …"
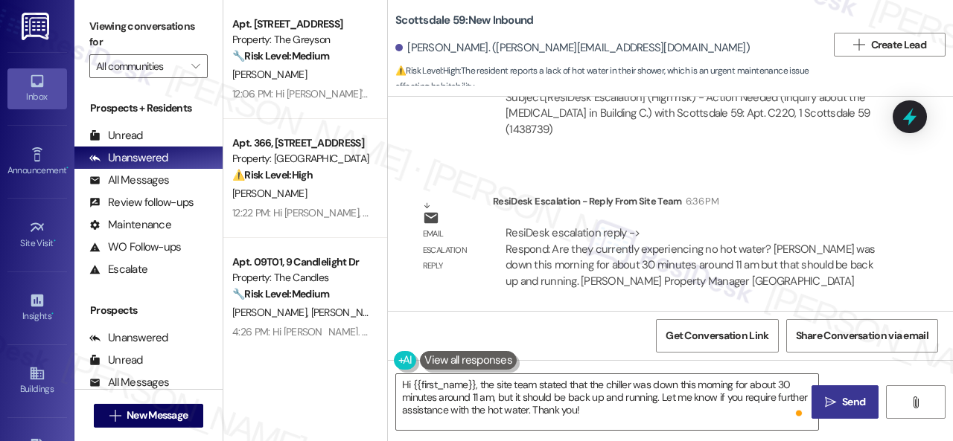
click at [853, 403] on span "Send" at bounding box center [853, 403] width 23 height 16
